Goal: Information Seeking & Learning: Learn about a topic

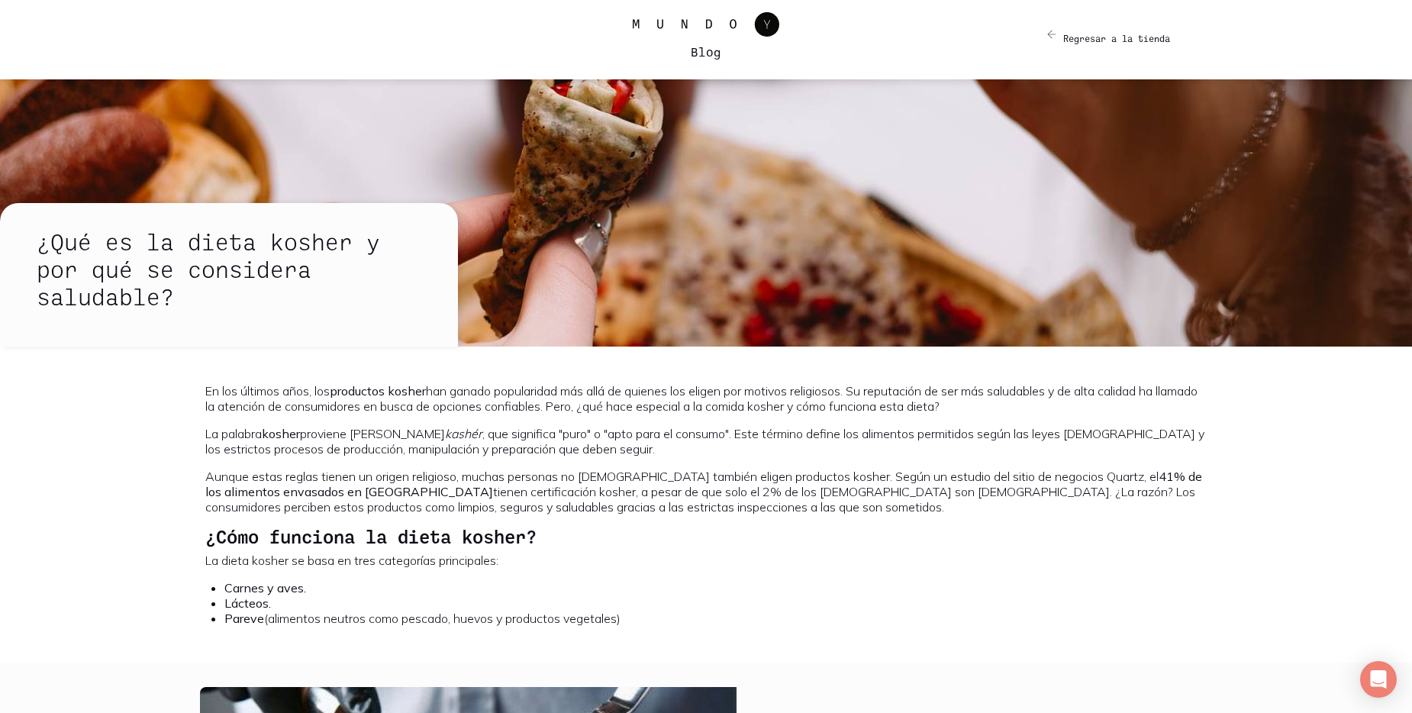
click at [717, 550] on div "En los últimos años, los productos kosher han ganado popularidad más allá de qu…" at bounding box center [705, 504] width 1001 height 243
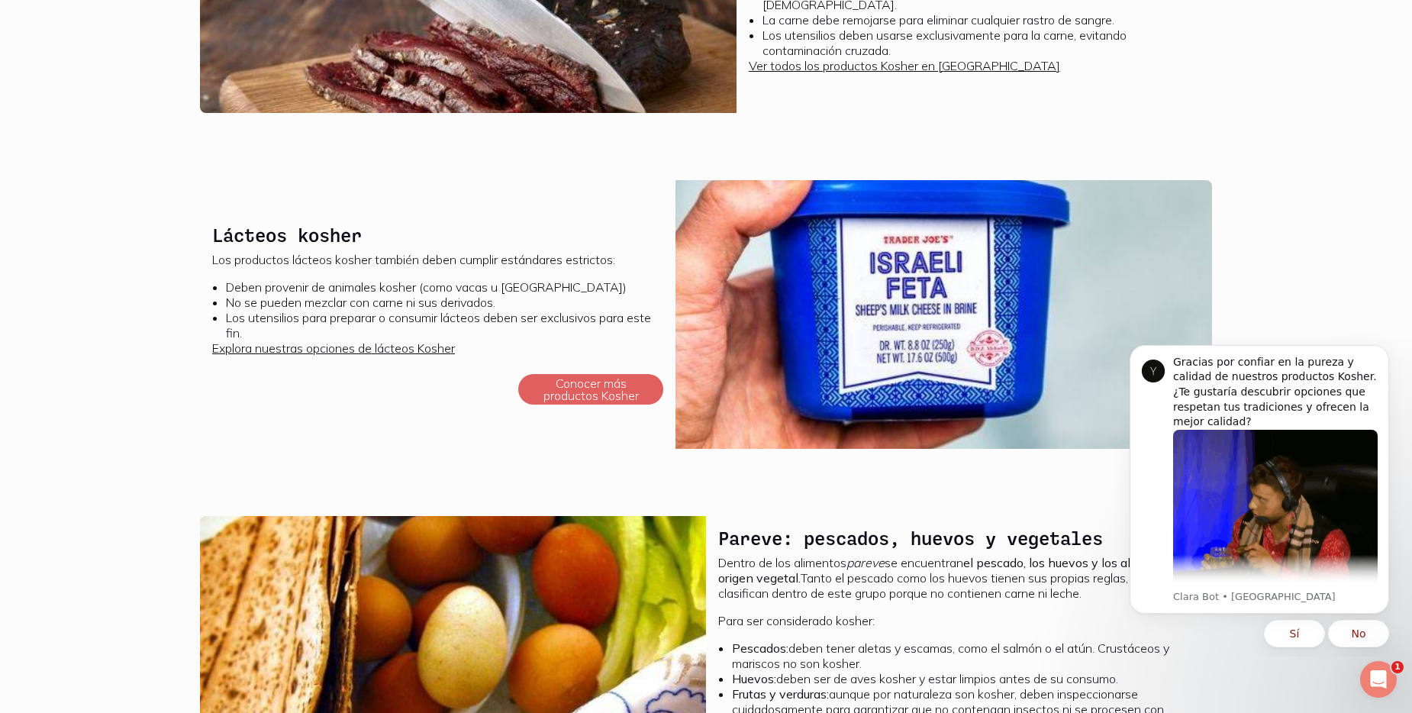
scroll to position [916, 0]
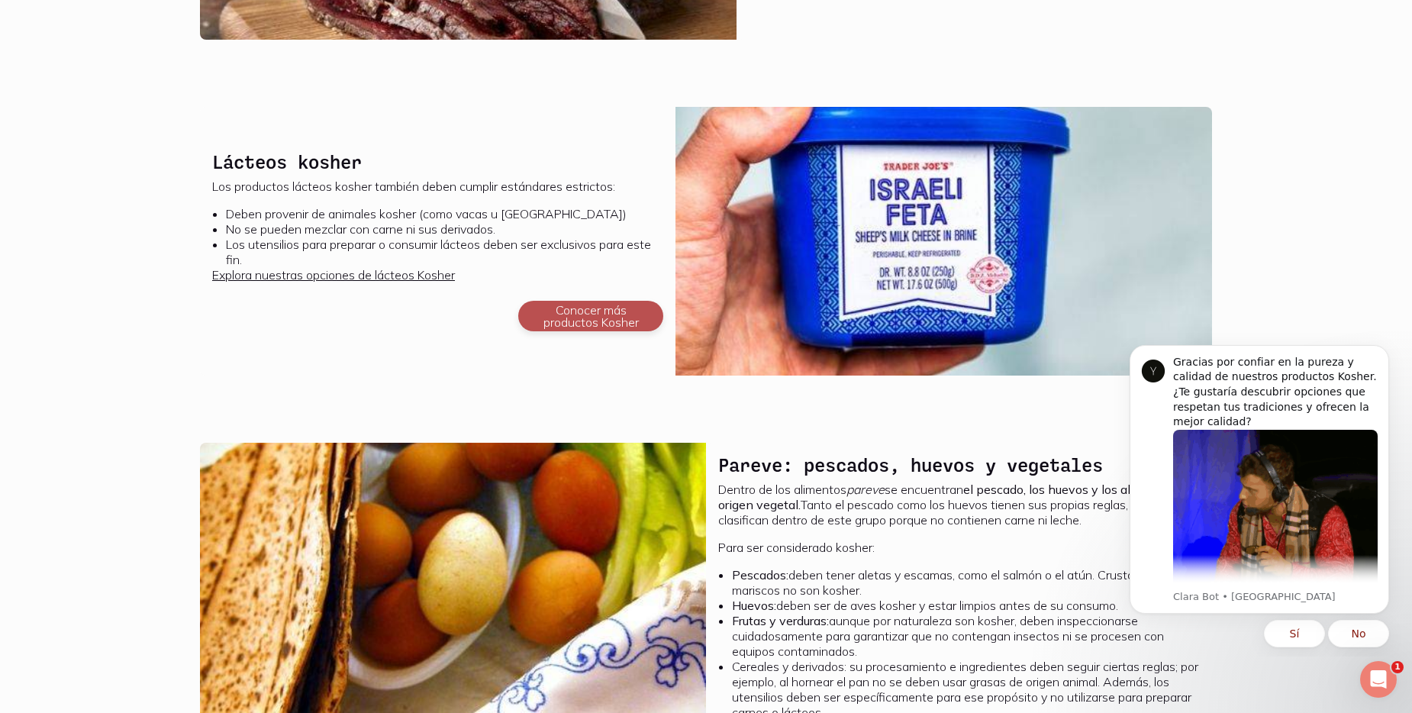
click at [559, 321] on button "Conocer más productos Kosher" at bounding box center [590, 316] width 145 height 31
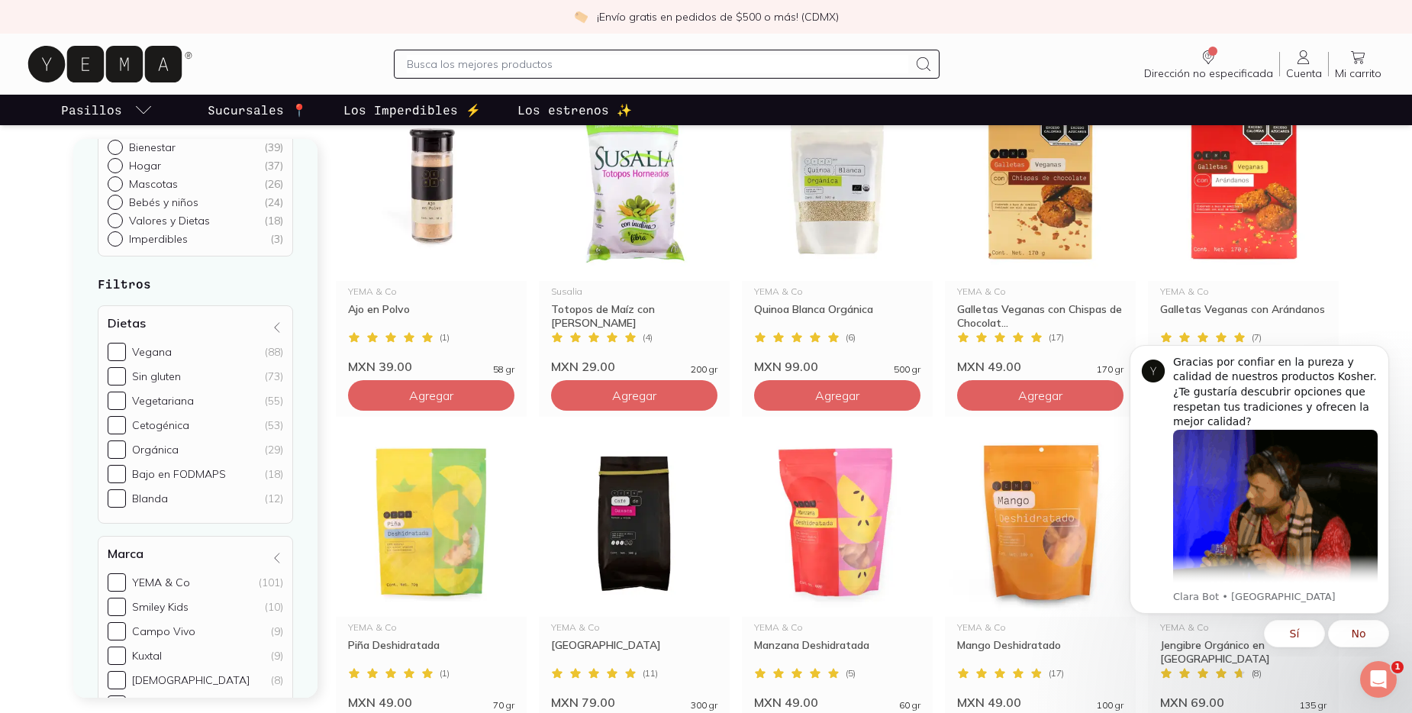
scroll to position [687, 0]
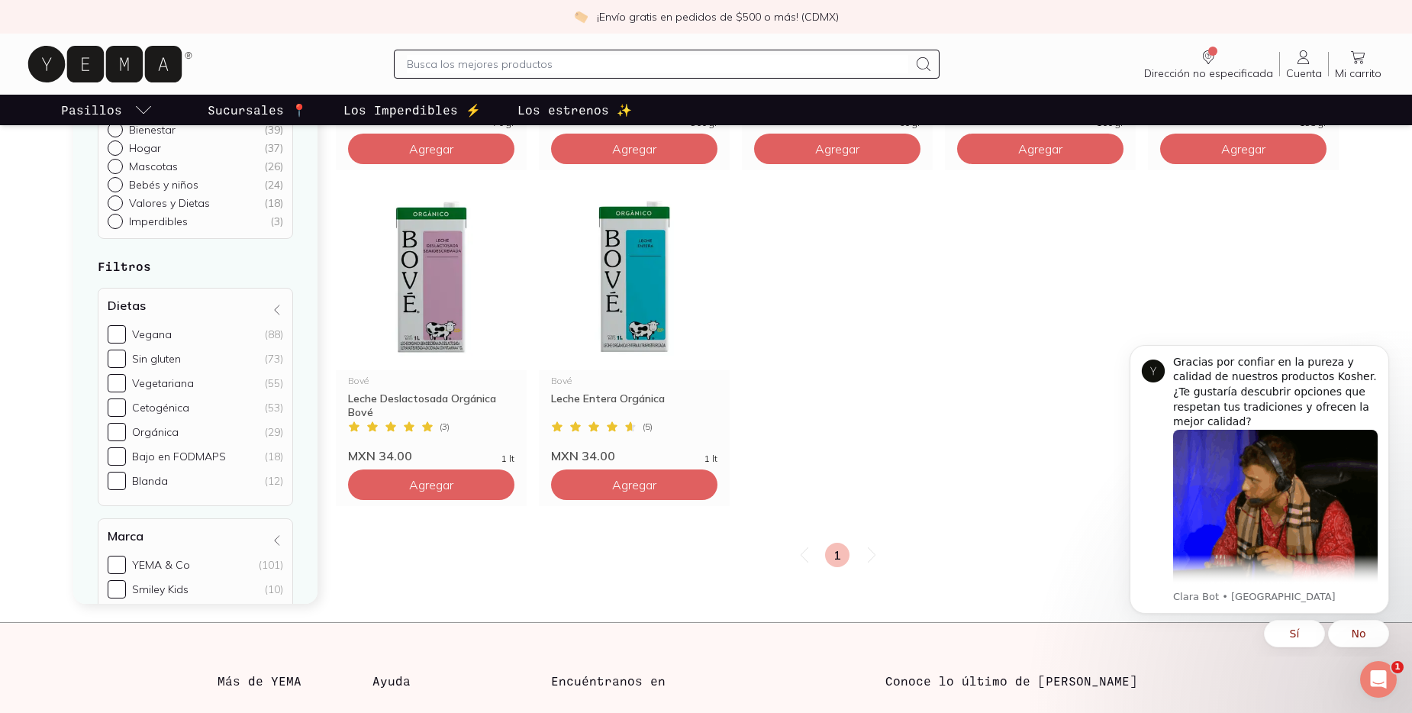
scroll to position [1145, 0]
